Goal: Transaction & Acquisition: Purchase product/service

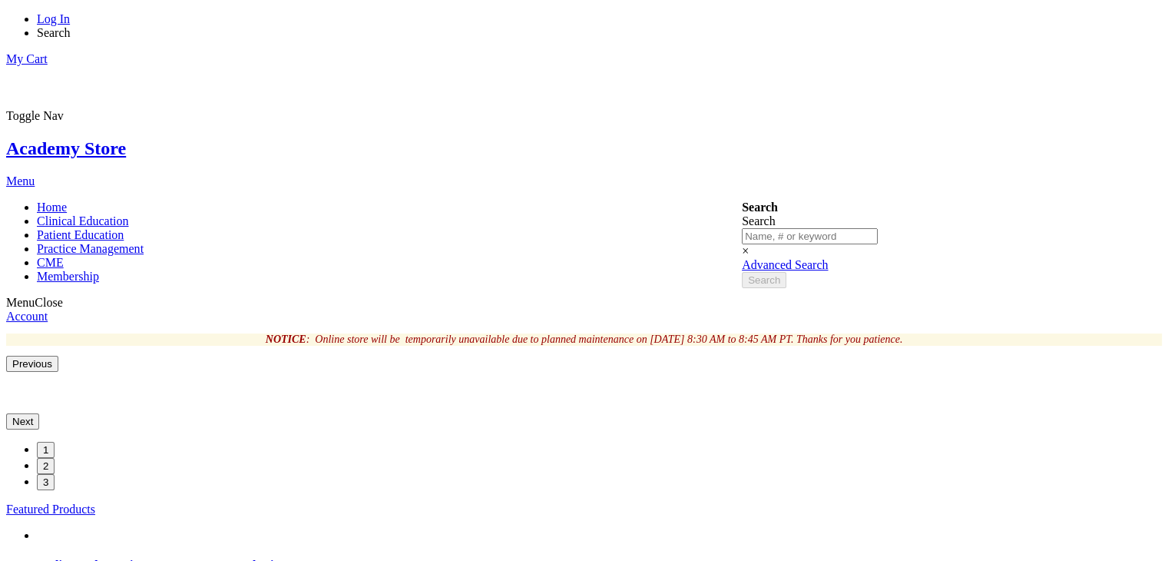
click at [70, 25] on link "Log In" at bounding box center [53, 18] width 33 height 13
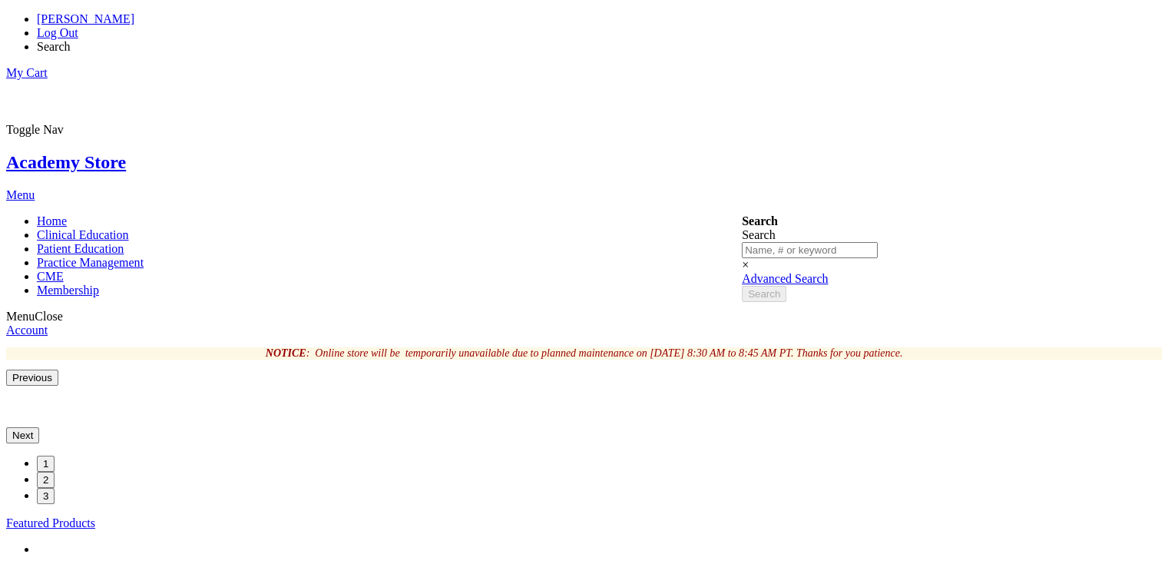
click at [48, 66] on link "My Cart" at bounding box center [26, 72] width 41 height 13
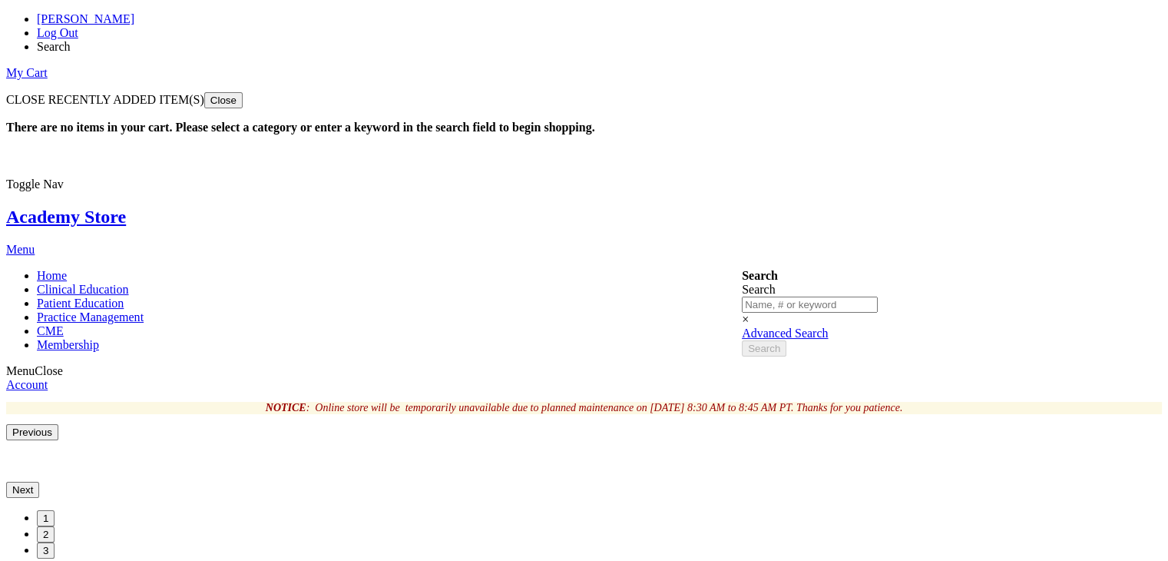
click at [243, 92] on button "Close" at bounding box center [223, 100] width 38 height 16
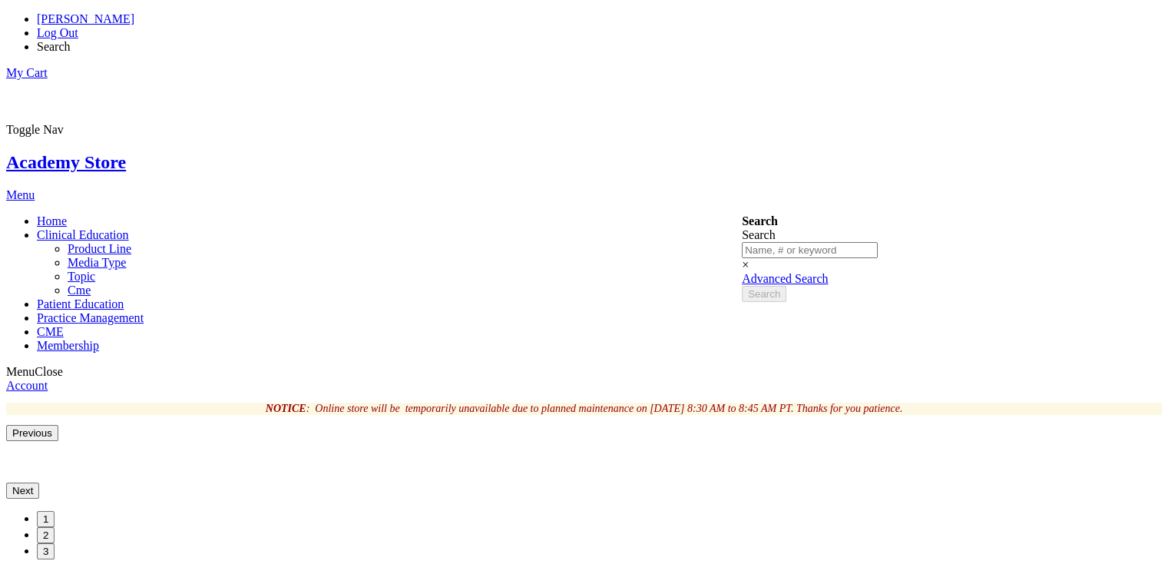
click at [129, 228] on link "Clinical Education" at bounding box center [83, 234] width 92 height 13
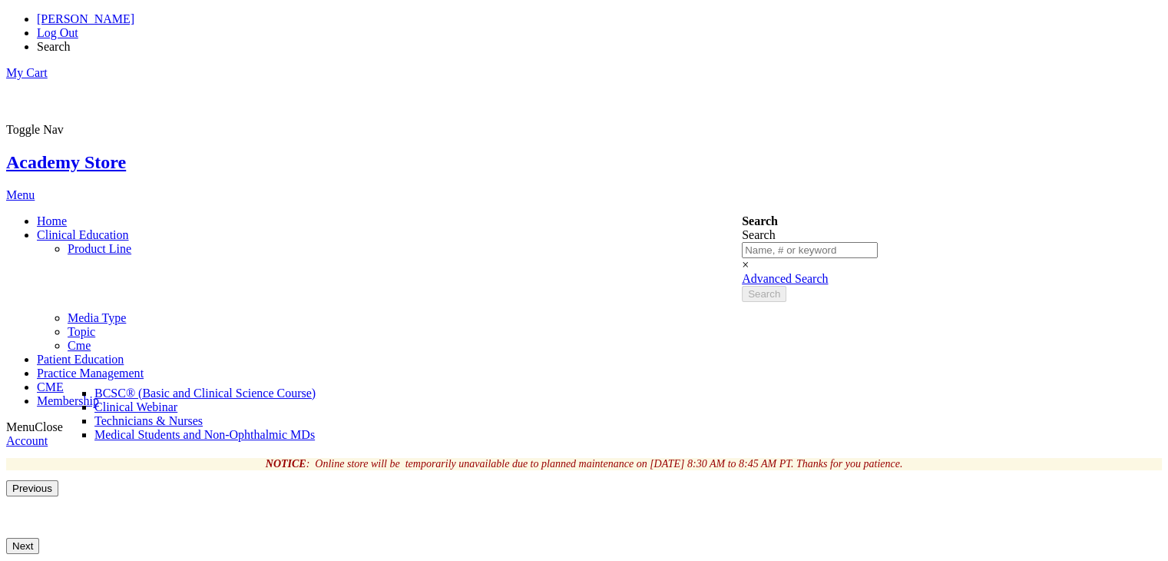
click at [316, 386] on span "BCSC® (Basic and Clinical Science Course)" at bounding box center [204, 392] width 221 height 13
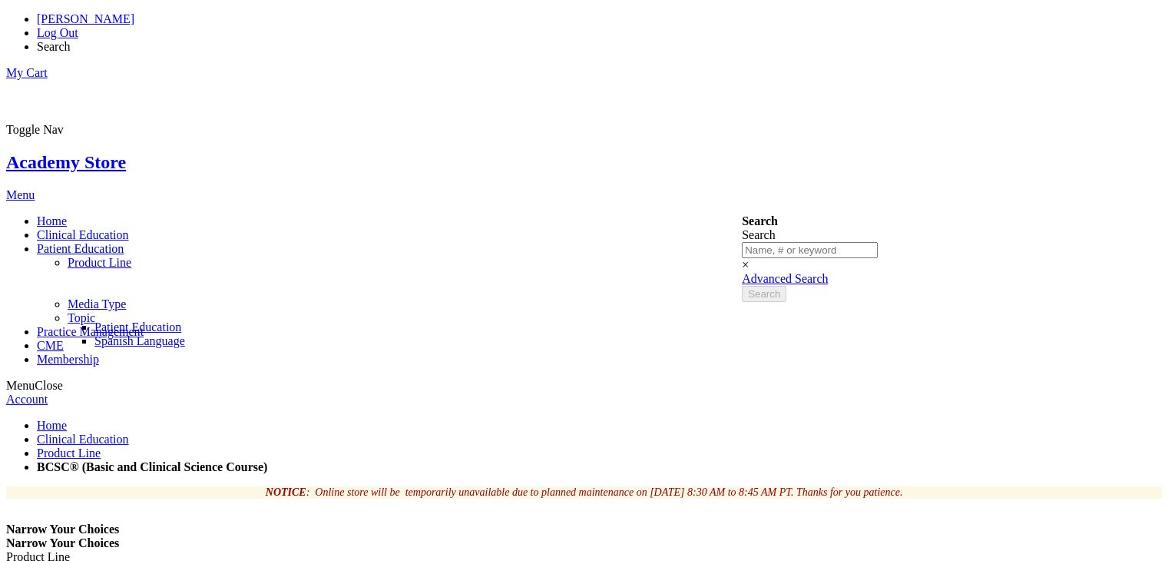
click at [181, 320] on span "Patient Education" at bounding box center [137, 326] width 87 height 13
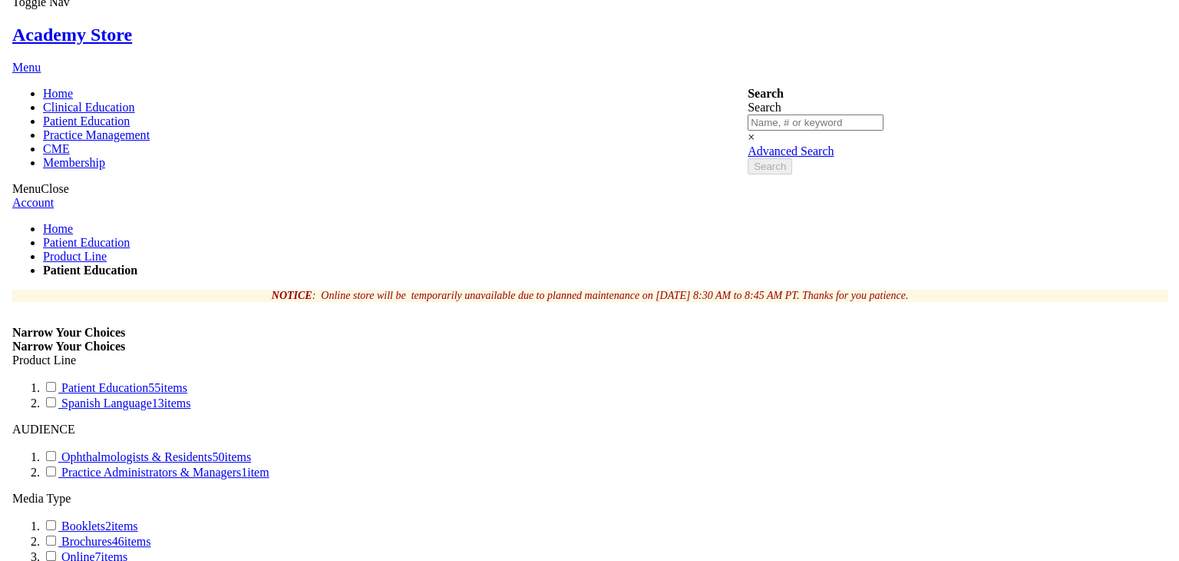
scroll to position [178, 0]
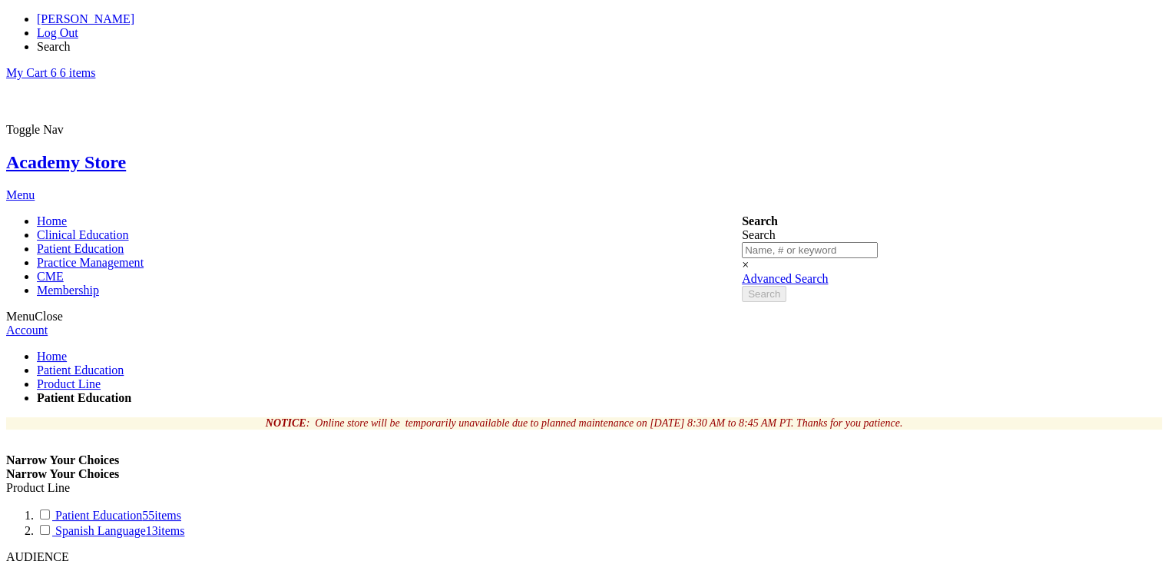
click at [95, 66] on link "My Cart 6 6 items" at bounding box center [50, 72] width 89 height 13
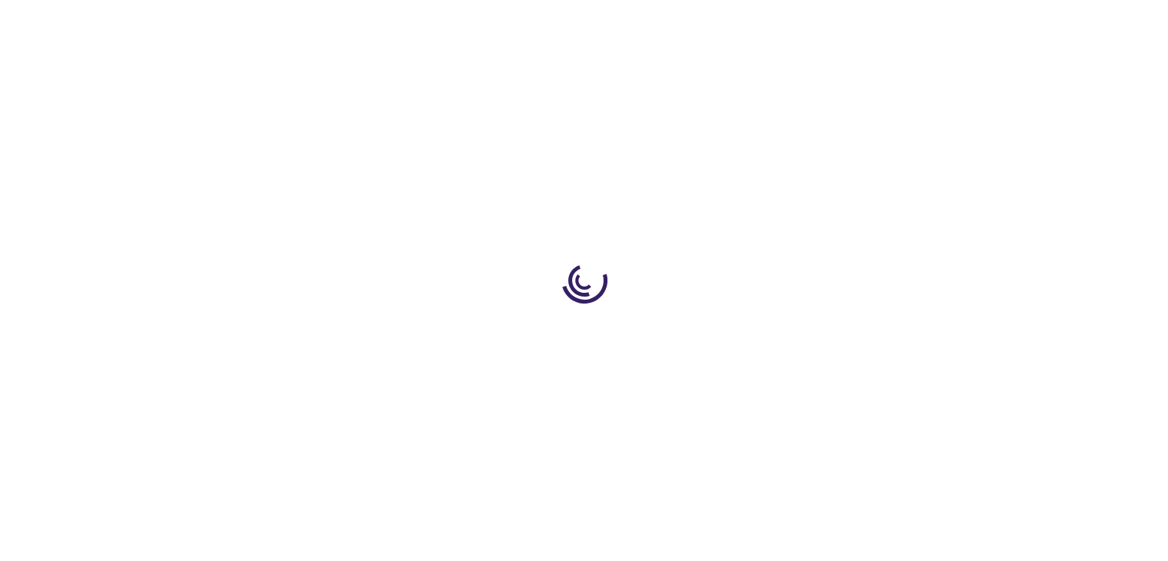
select select "US"
select select "41"
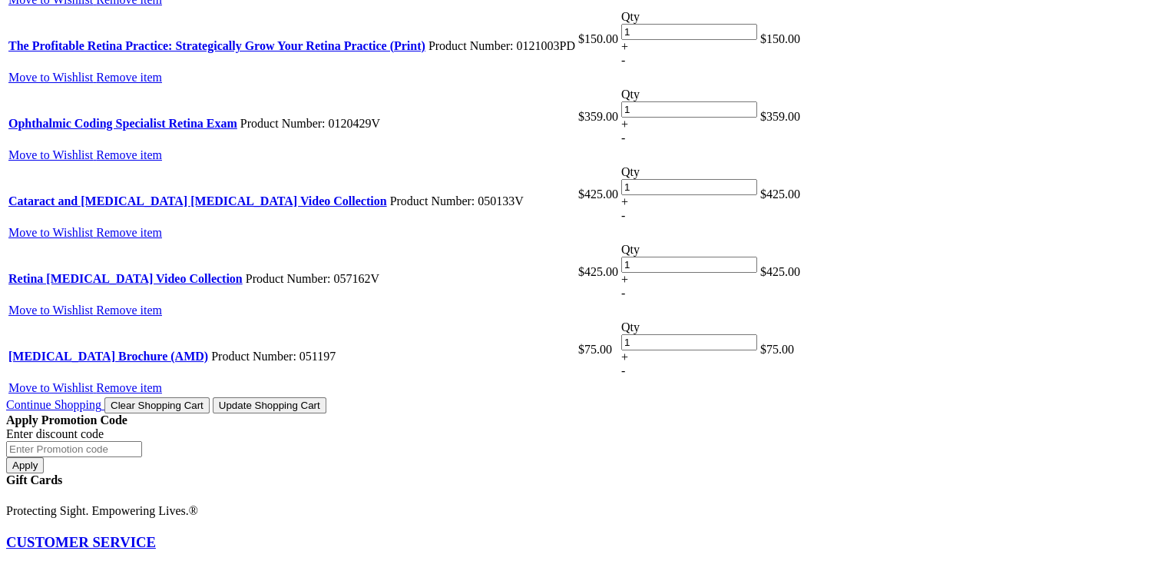
scroll to position [848, 0]
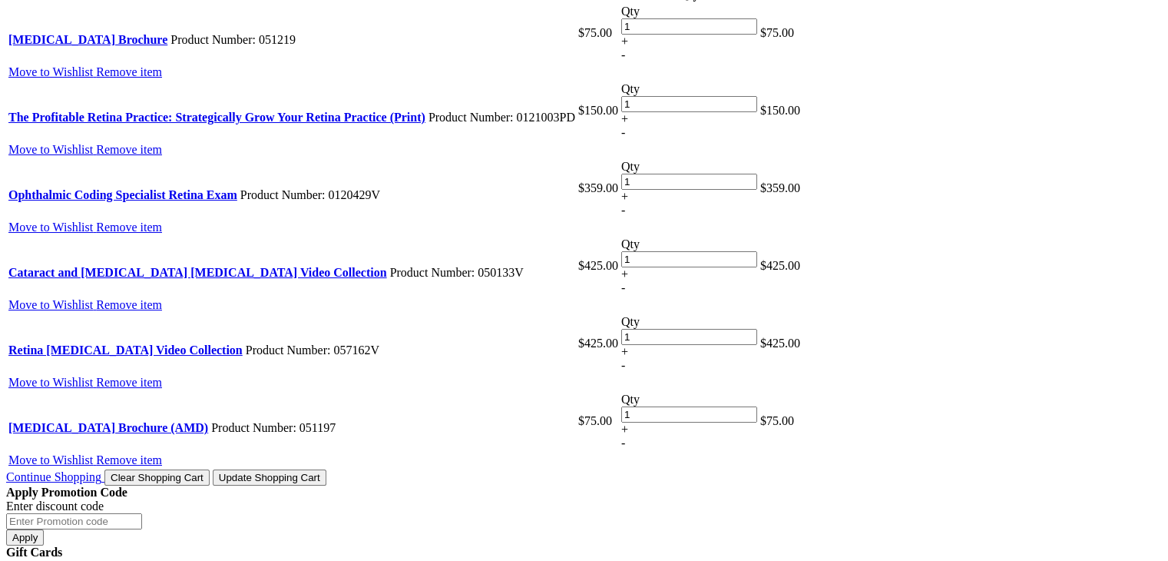
click at [203, 471] on span "Clear Shopping Cart" at bounding box center [157, 477] width 93 height 12
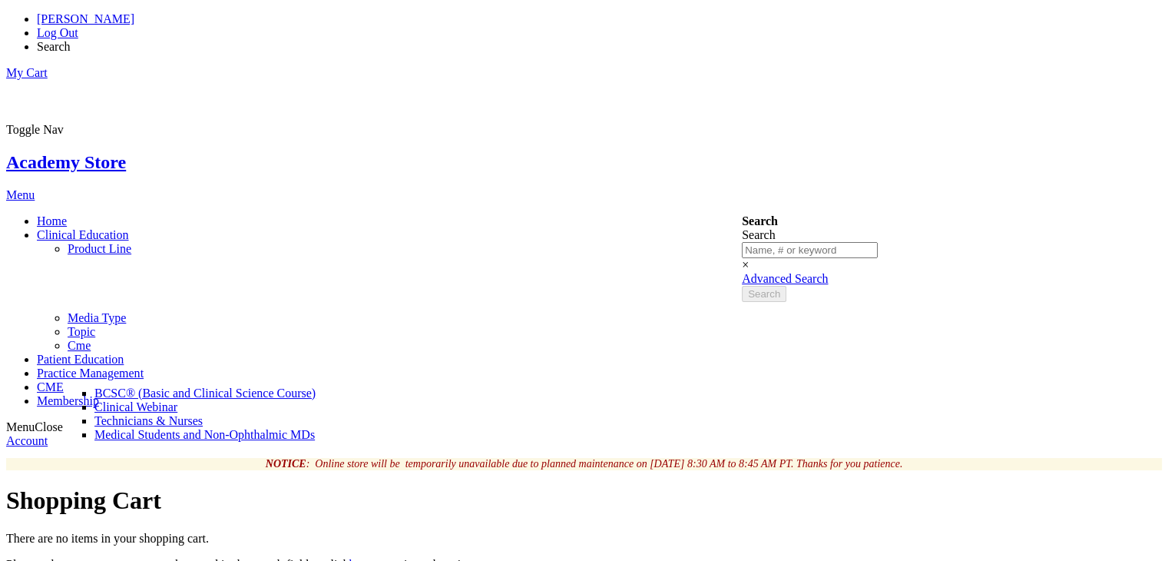
click at [316, 386] on span "BCSC® (Basic and Clinical Science Course)" at bounding box center [204, 392] width 221 height 13
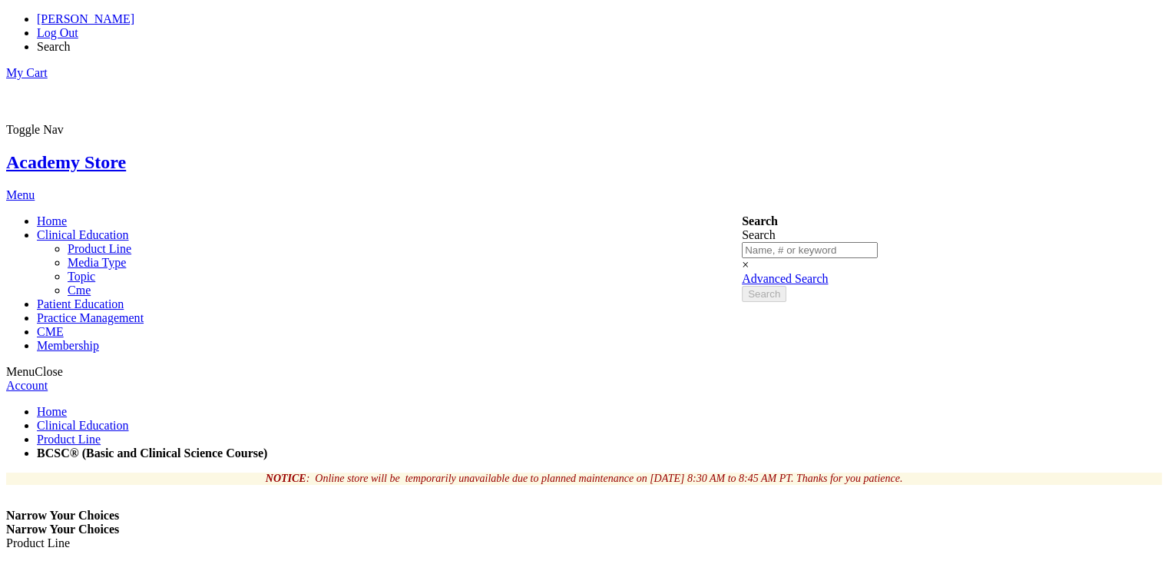
click at [129, 228] on span "Clinical Education" at bounding box center [83, 234] width 92 height 13
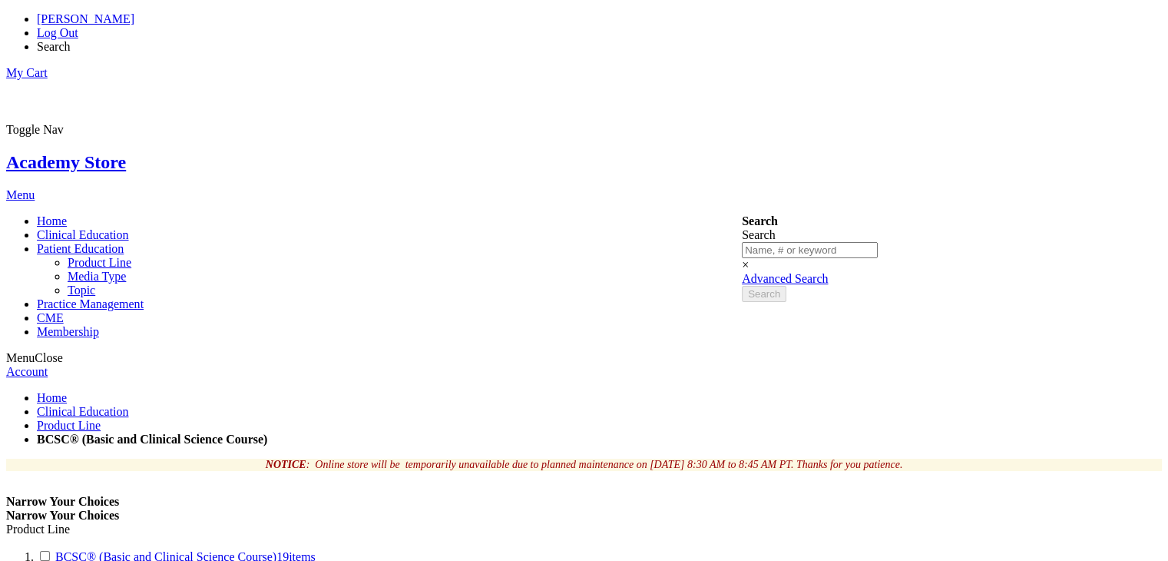
click at [124, 242] on link "Patient Education" at bounding box center [80, 248] width 87 height 13
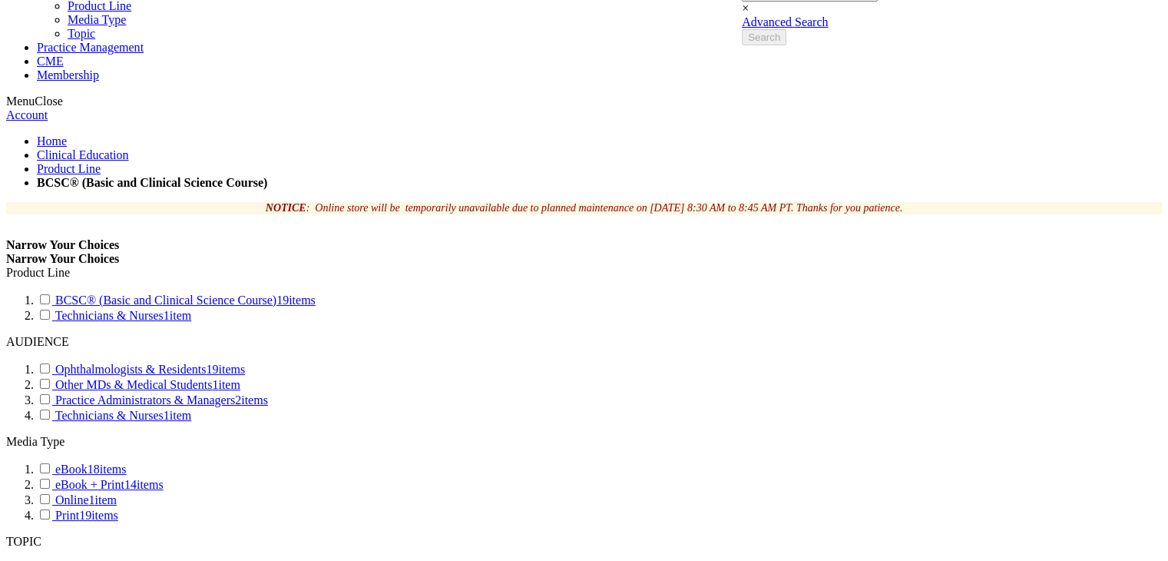
scroll to position [257, 0]
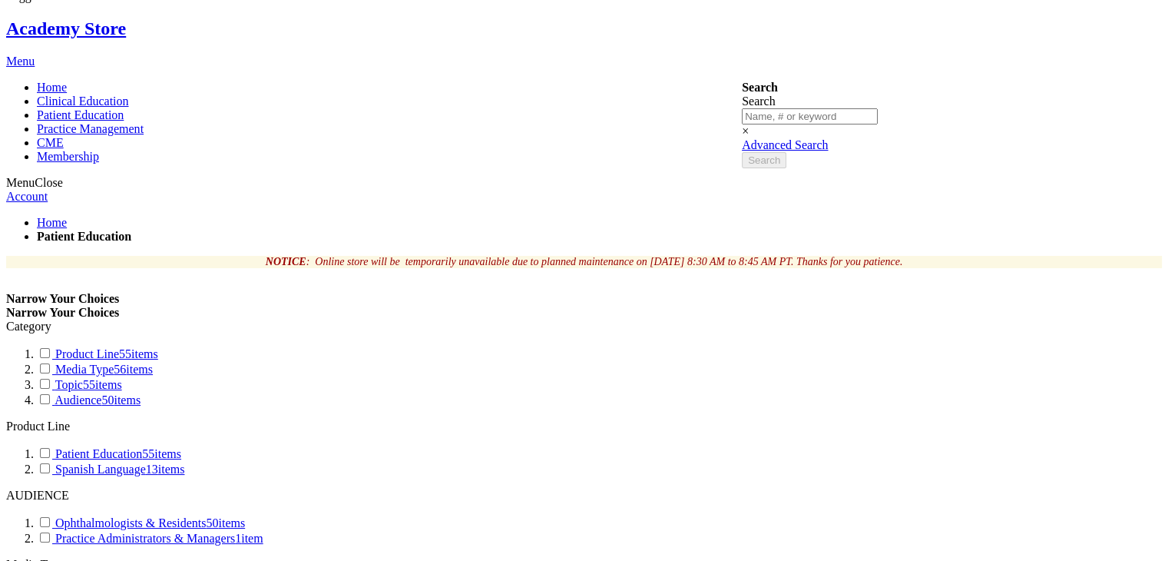
scroll to position [184, 0]
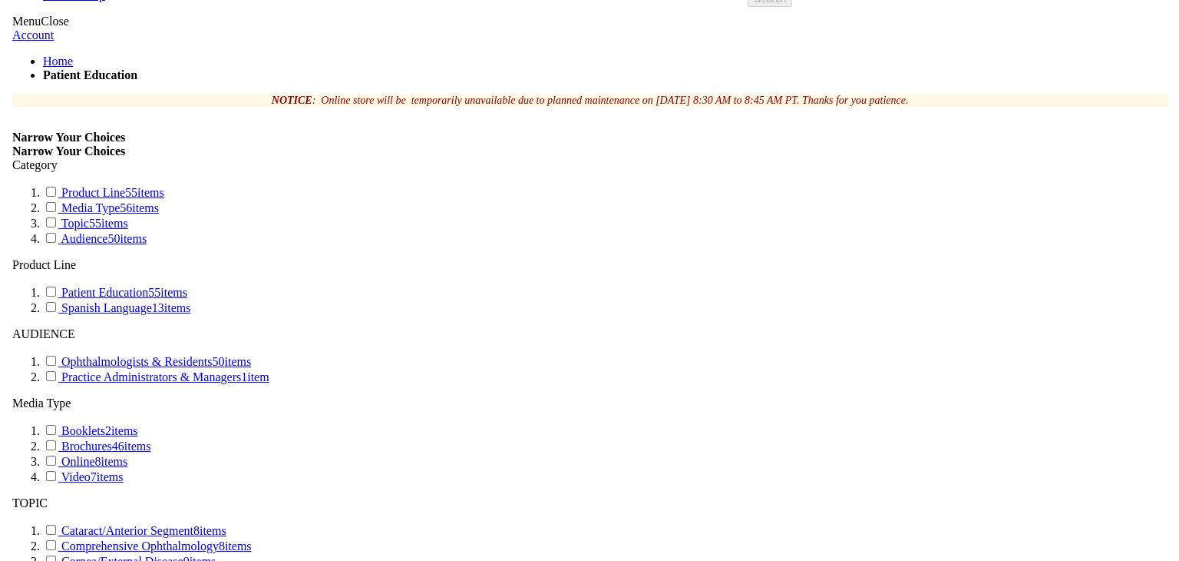
scroll to position [325, 0]
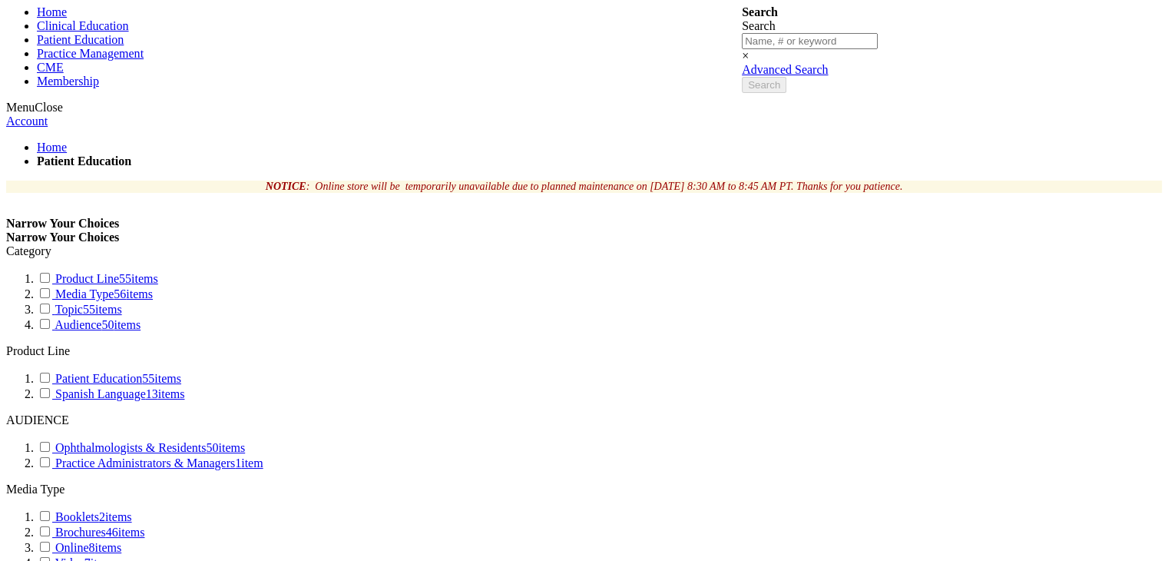
scroll to position [0, 0]
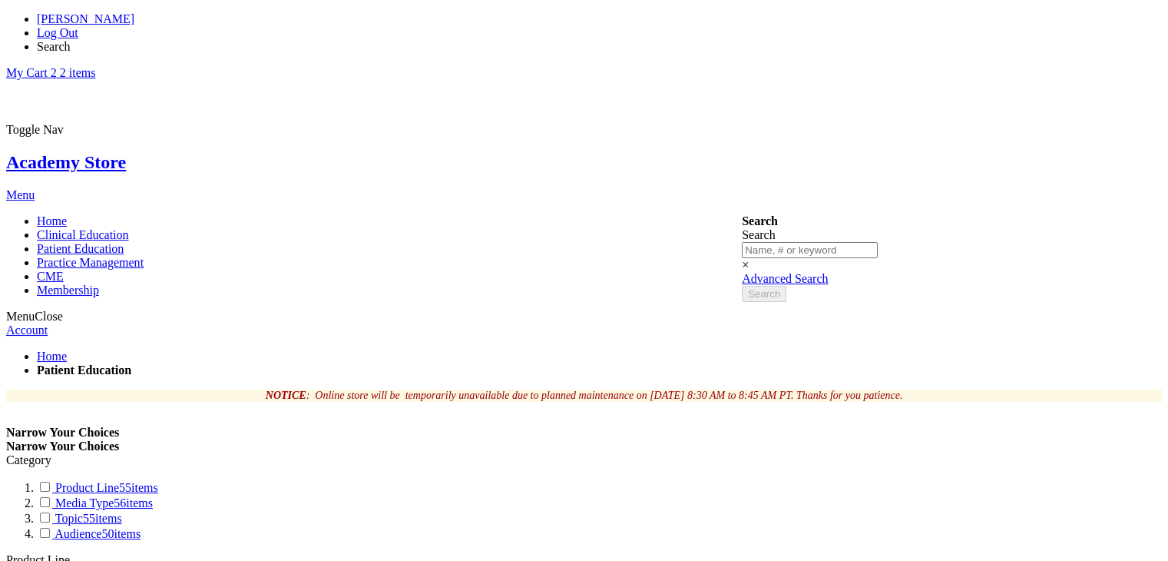
click at [95, 66] on link "My Cart 2 2 items" at bounding box center [50, 72] width 89 height 13
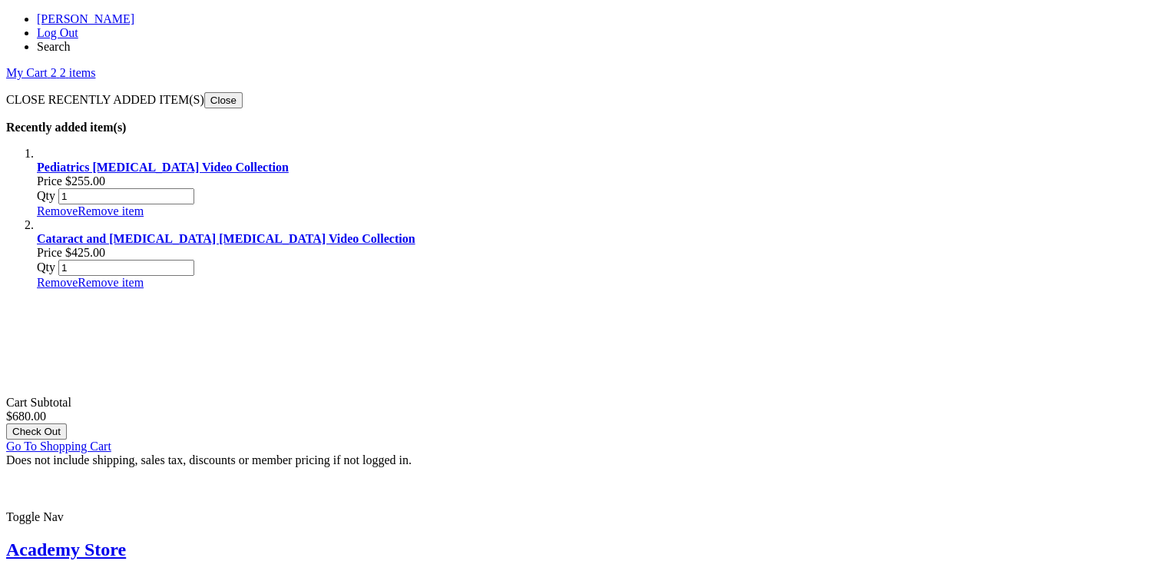
click at [78, 27] on link "Log Out" at bounding box center [57, 32] width 41 height 13
